Goal: Transaction & Acquisition: Book appointment/travel/reservation

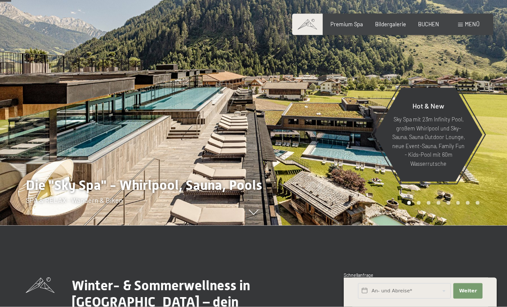
scroll to position [80, 0]
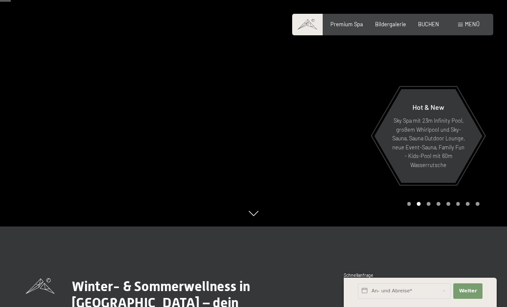
click at [432, 25] on span "BUCHEN" at bounding box center [428, 24] width 21 height 7
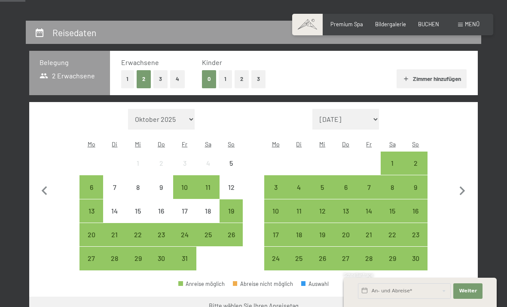
scroll to position [147, 0]
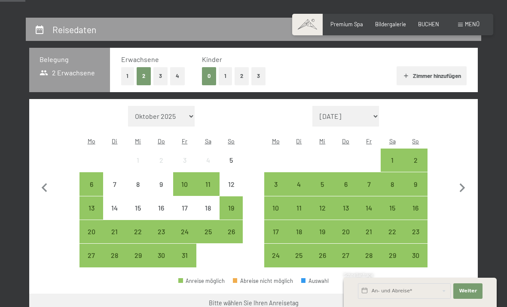
click at [463, 183] on icon "button" at bounding box center [463, 187] width 6 height 9
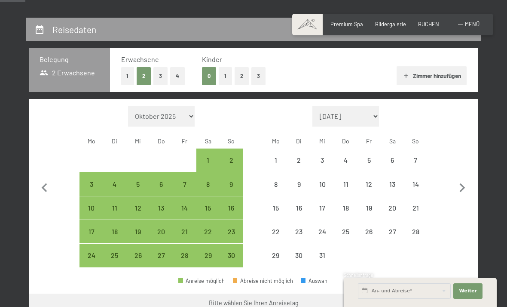
select select "2025-11-01"
select select "2025-12-01"
click at [465, 184] on icon "button" at bounding box center [463, 188] width 18 height 18
select select "2025-12-01"
select select "2026-01-01"
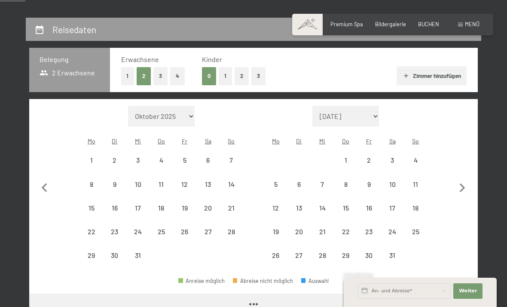
select select "2025-12-01"
select select "2026-01-01"
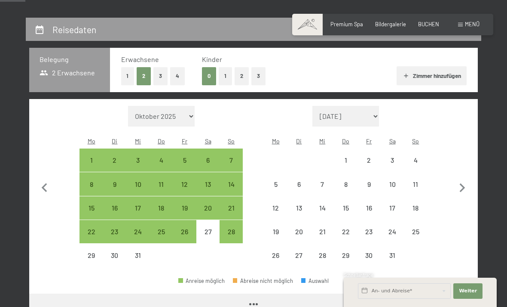
select select "2025-12-01"
select select "2026-01-01"
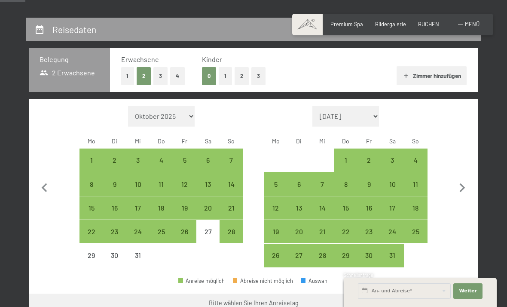
click at [395, 228] on div "24" at bounding box center [392, 238] width 21 height 21
select select "2025-12-01"
select select "2026-01-01"
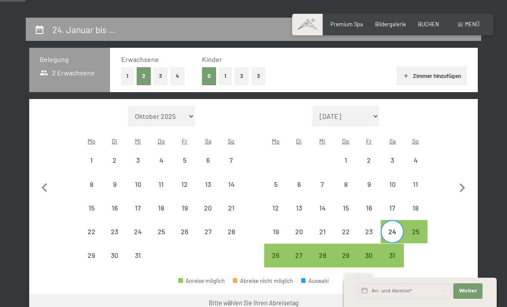
click at [467, 182] on icon "button" at bounding box center [463, 188] width 18 height 18
select select "2026-01-01"
select select "2026-02-01"
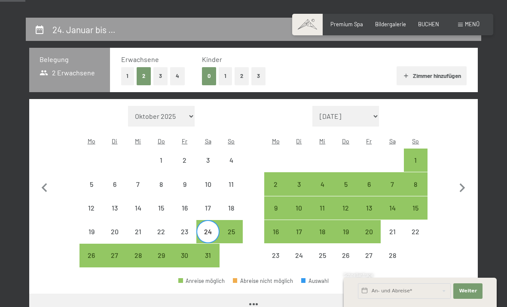
select select "2026-01-01"
select select "2026-02-01"
click at [392, 228] on div "21" at bounding box center [392, 238] width 21 height 21
select select "2026-01-01"
select select "2026-02-01"
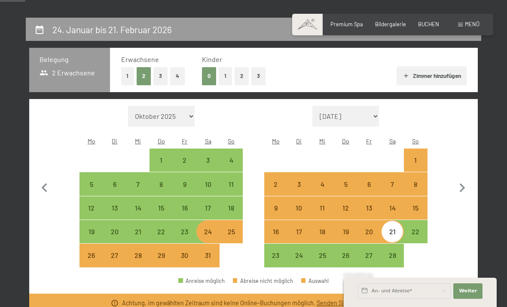
click at [394, 228] on div "21" at bounding box center [392, 238] width 21 height 21
select select "2026-01-01"
select select "2026-02-01"
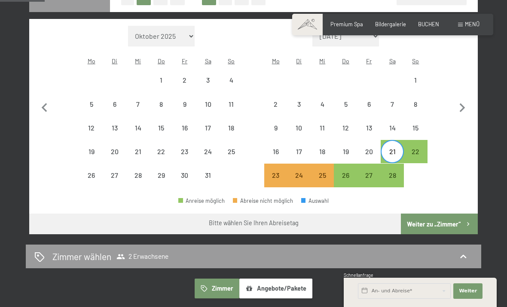
scroll to position [227, 0]
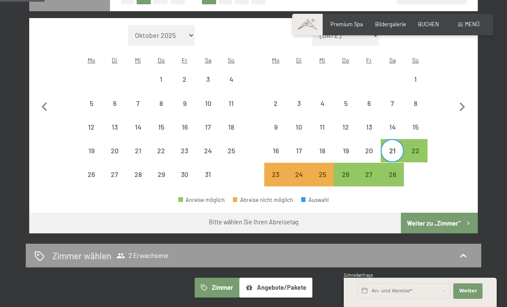
click at [319, 171] on div "25" at bounding box center [322, 181] width 21 height 21
select select "2026-01-01"
select select "2026-02-01"
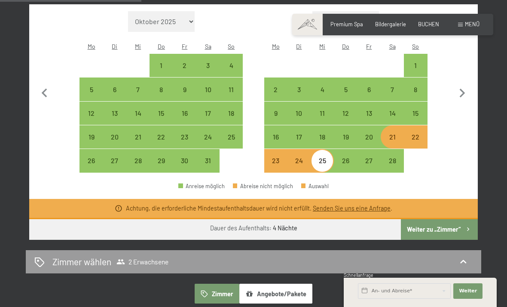
scroll to position [242, 0]
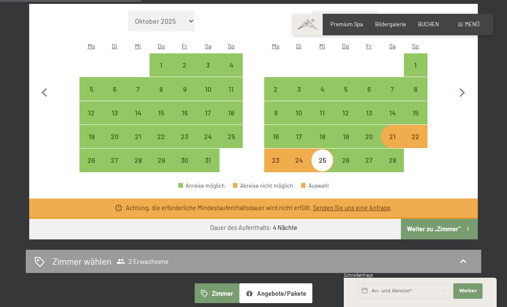
click at [393, 133] on div "21" at bounding box center [392, 143] width 21 height 21
select select "2026-01-01"
select select "2026-02-01"
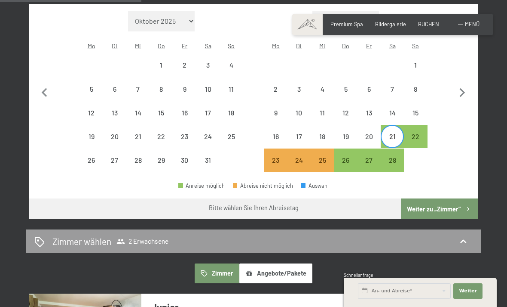
click at [353, 156] on div "26" at bounding box center [345, 166] width 21 height 21
select select "2026-01-01"
select select "2026-02-01"
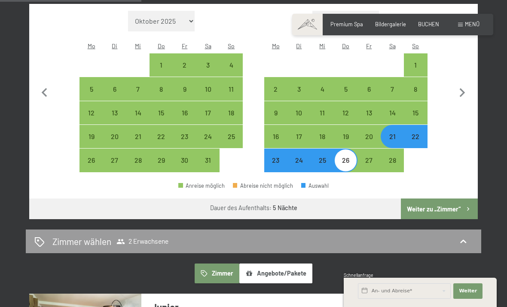
click at [449, 205] on button "Weiter zu „Zimmer“" at bounding box center [439, 208] width 77 height 21
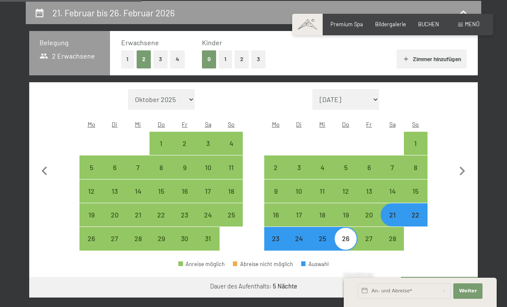
select select "2026-01-01"
select select "2026-02-01"
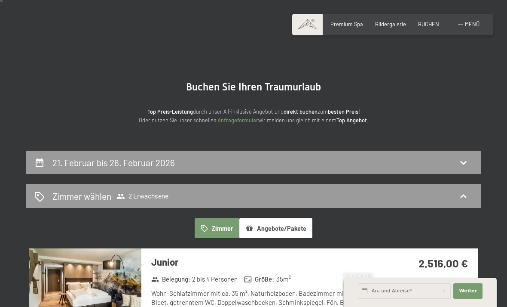
scroll to position [15, 0]
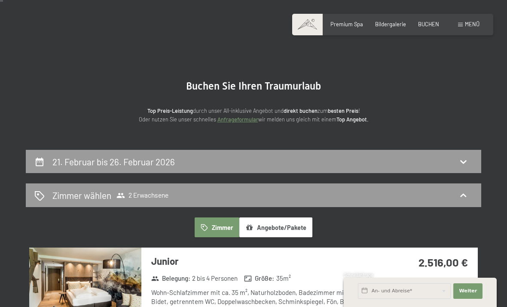
click at [460, 196] on icon at bounding box center [463, 195] width 10 height 10
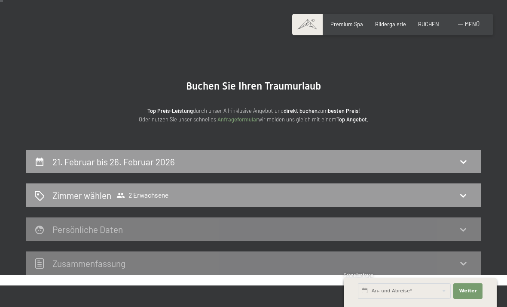
click at [407, 205] on div "Zimmer wählen 2 Erwachsene" at bounding box center [254, 195] width 456 height 24
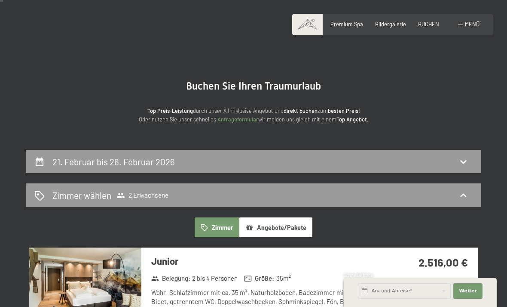
click at [43, 193] on icon at bounding box center [39, 195] width 9 height 9
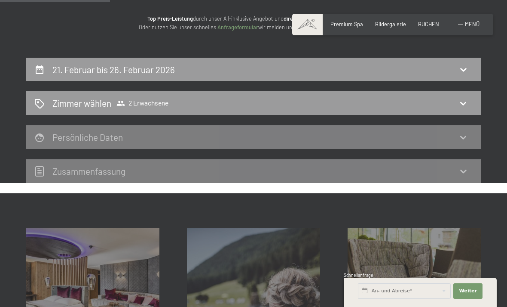
scroll to position [104, 0]
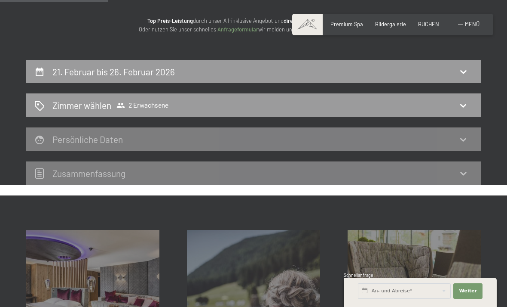
click at [466, 107] on icon at bounding box center [463, 105] width 10 height 10
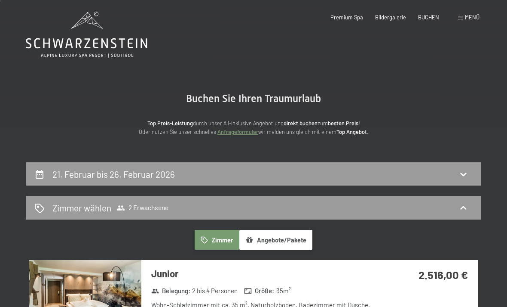
scroll to position [0, 0]
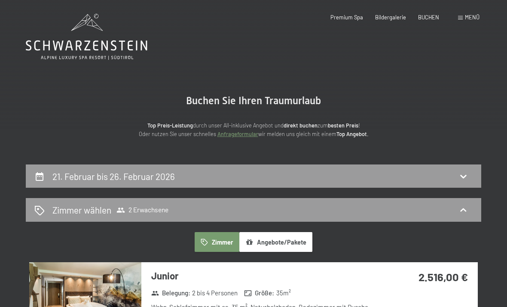
click at [305, 207] on div "Zimmer wählen 2 Erwachsene" at bounding box center [253, 209] width 438 height 12
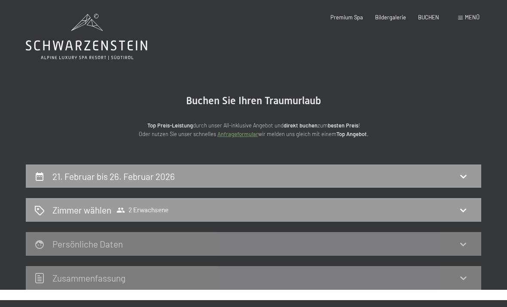
click at [95, 210] on h2 "Zimmer wählen" at bounding box center [81, 209] width 59 height 12
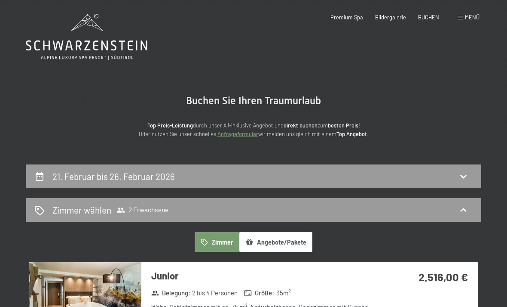
click at [145, 215] on span "Zimmer wählen 2 Erwachsene" at bounding box center [110, 209] width 116 height 12
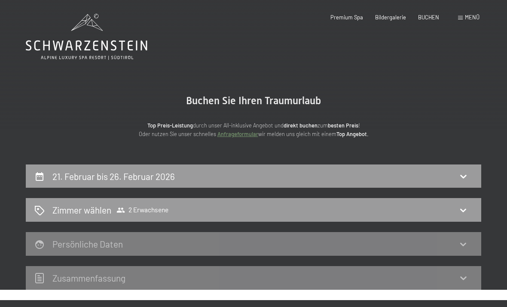
click at [429, 18] on span "BUCHEN" at bounding box center [428, 17] width 21 height 7
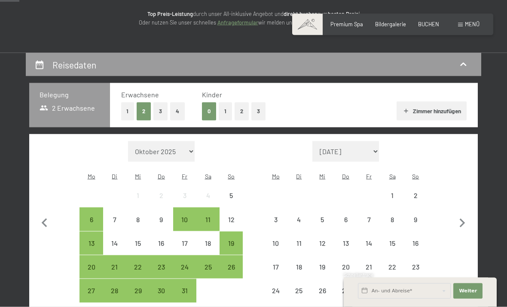
scroll to position [112, 0]
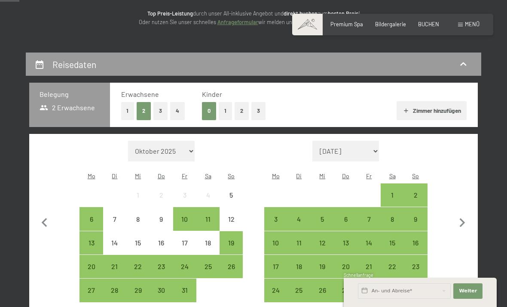
click at [160, 112] on button "3" at bounding box center [160, 111] width 14 height 18
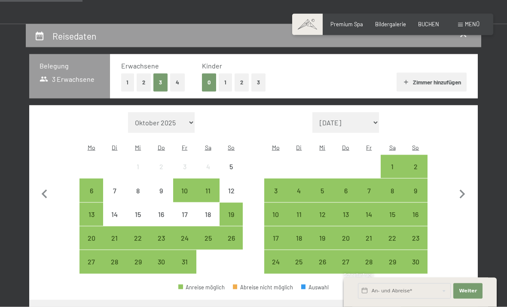
scroll to position [141, 0]
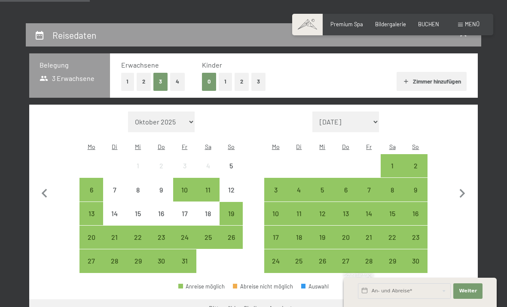
click at [463, 190] on icon "button" at bounding box center [463, 193] width 18 height 18
select select "2025-11-01"
select select "2025-12-01"
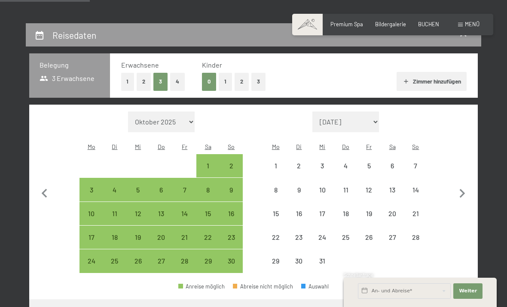
click at [465, 187] on icon "button" at bounding box center [463, 193] width 18 height 18
select select "2025-12-01"
select select "2026-01-01"
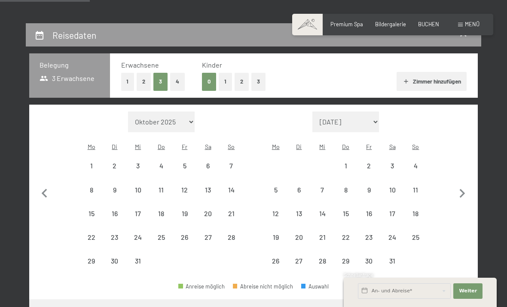
select select "2025-12-01"
select select "2026-01-01"
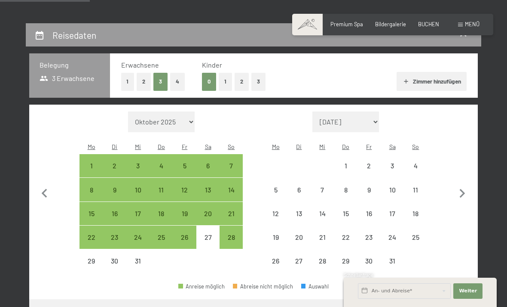
select select "2025-12-01"
select select "2026-01-01"
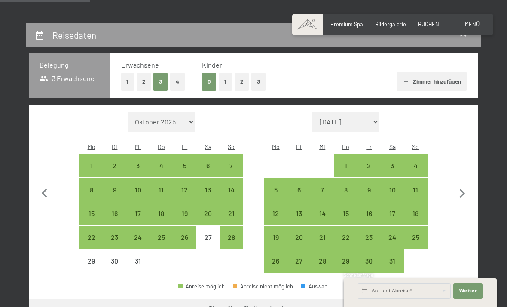
click at [466, 186] on icon "button" at bounding box center [463, 193] width 18 height 18
select select "2026-01-01"
select select "2026-02-01"
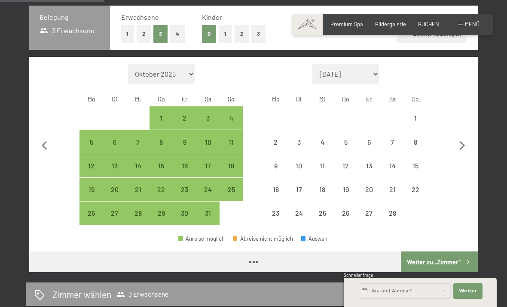
scroll to position [191, 0]
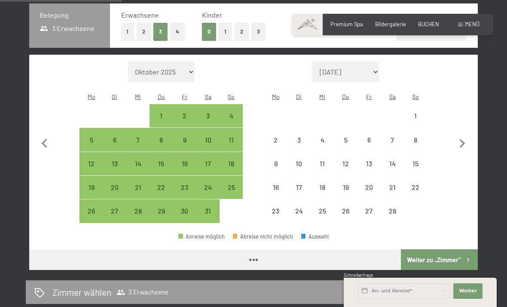
select select "2026-01-01"
select select "2026-02-01"
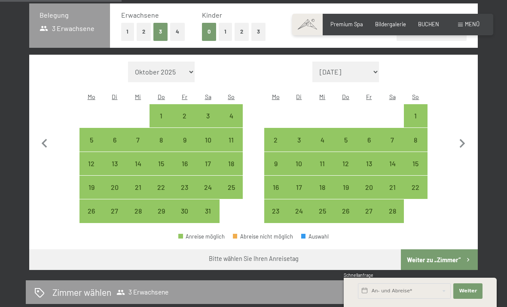
click at [395, 184] on div "21" at bounding box center [392, 194] width 21 height 21
select select "2026-01-01"
select select "2026-02-01"
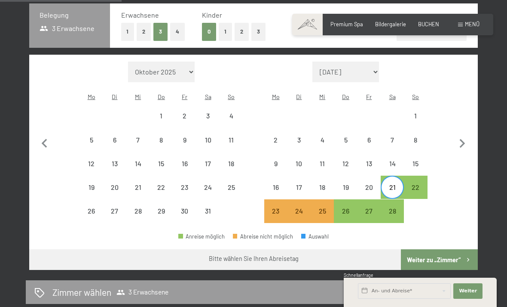
click at [347, 207] on div "26" at bounding box center [345, 217] width 21 height 21
select select "2026-01-01"
select select "2026-02-01"
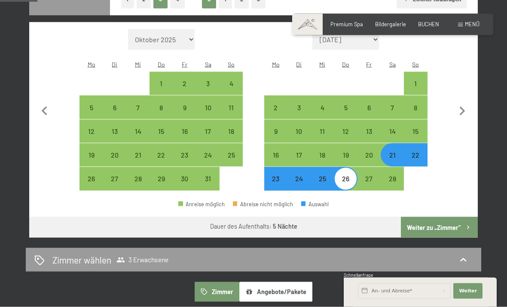
scroll to position [224, 0]
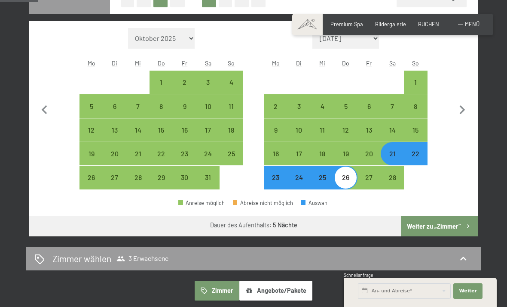
click at [394, 150] on div "21" at bounding box center [392, 160] width 21 height 21
select select "2026-01-01"
select select "2026-02-01"
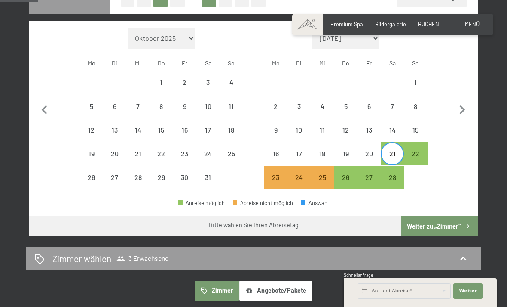
click at [395, 174] on div "28" at bounding box center [392, 184] width 21 height 21
select select "2026-01-01"
select select "2026-02-01"
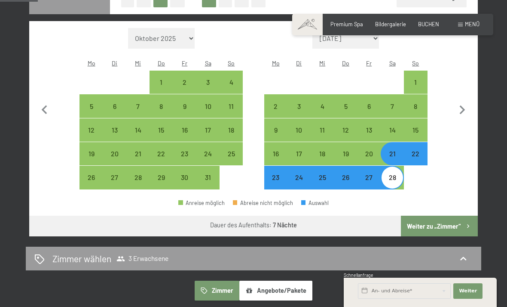
click at [445, 215] on button "Weiter zu „Zimmer“" at bounding box center [439, 225] width 77 height 21
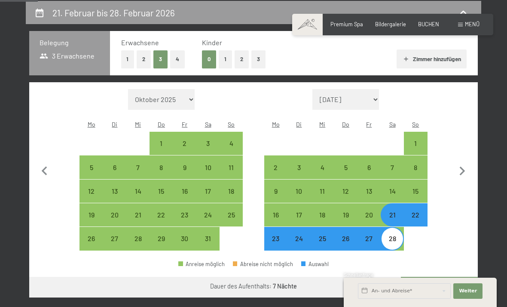
select select "2026-01-01"
select select "2026-02-01"
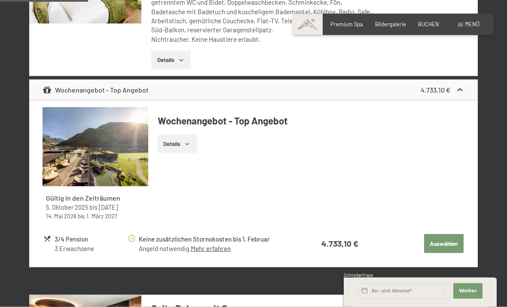
scroll to position [667, 0]
